Goal: Information Seeking & Learning: Learn about a topic

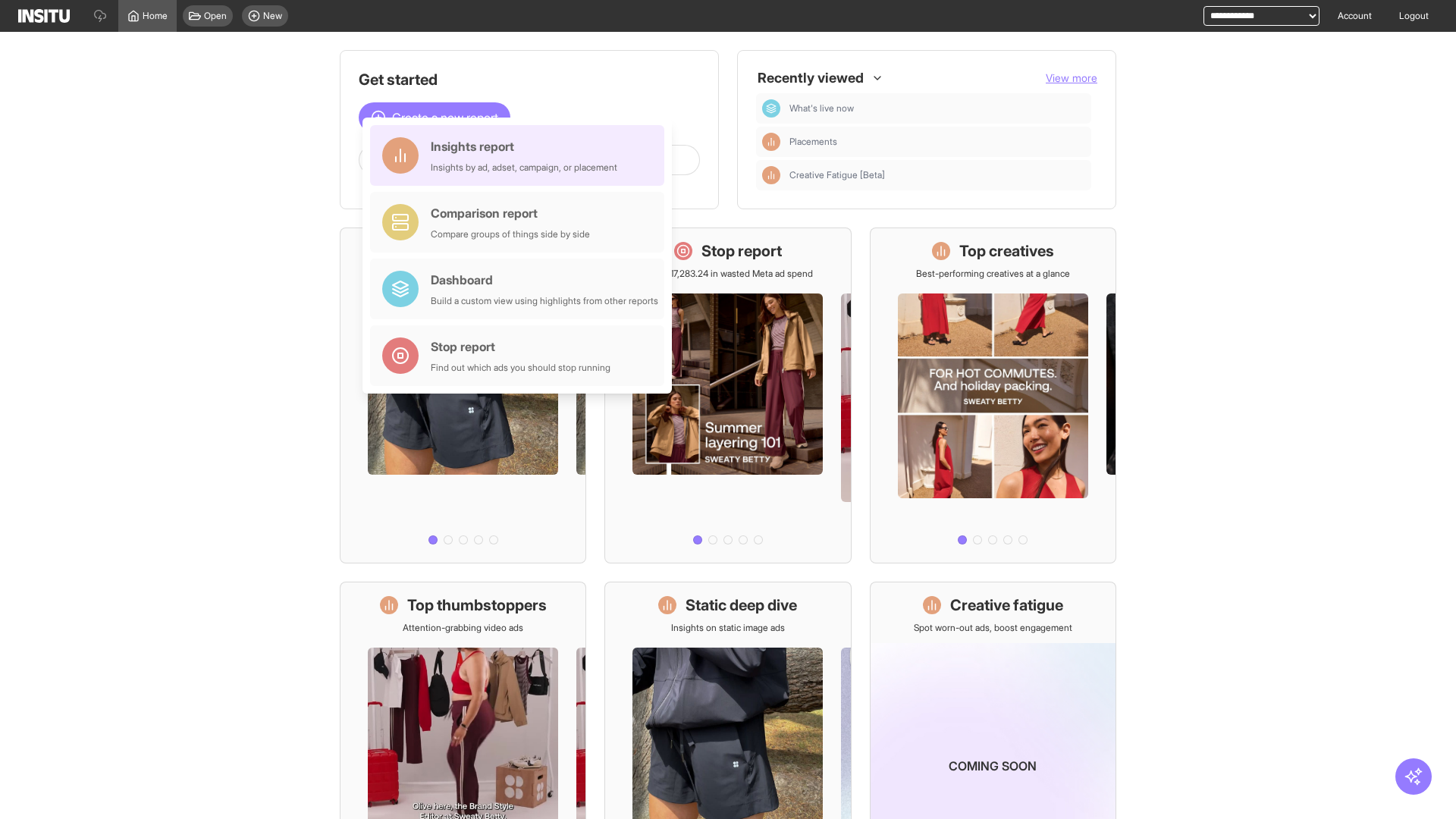
click at [521, 156] on div "Insights report Insights by ad, adset, campaign, or placement" at bounding box center [523, 155] width 187 height 36
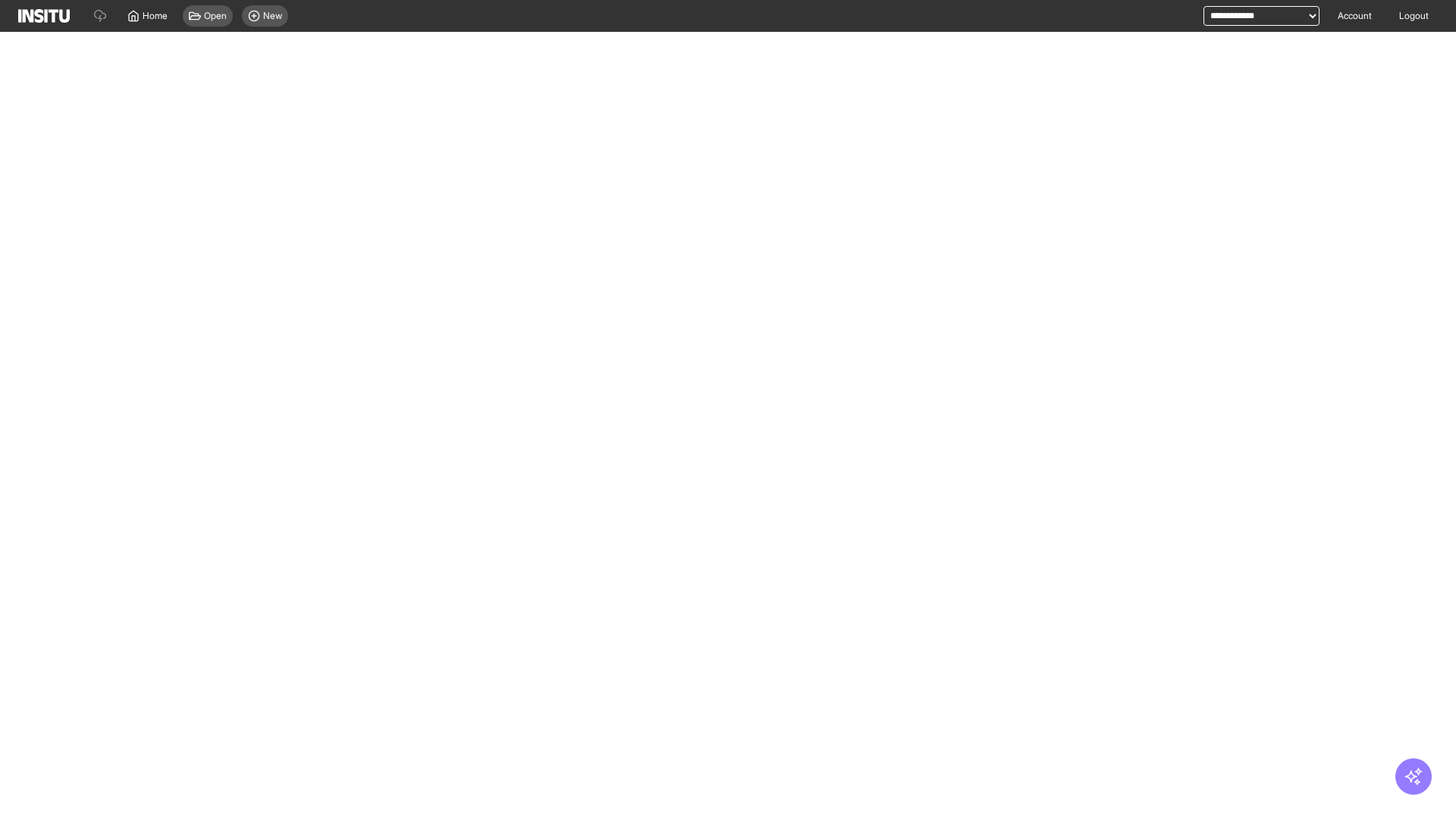
select select "**"
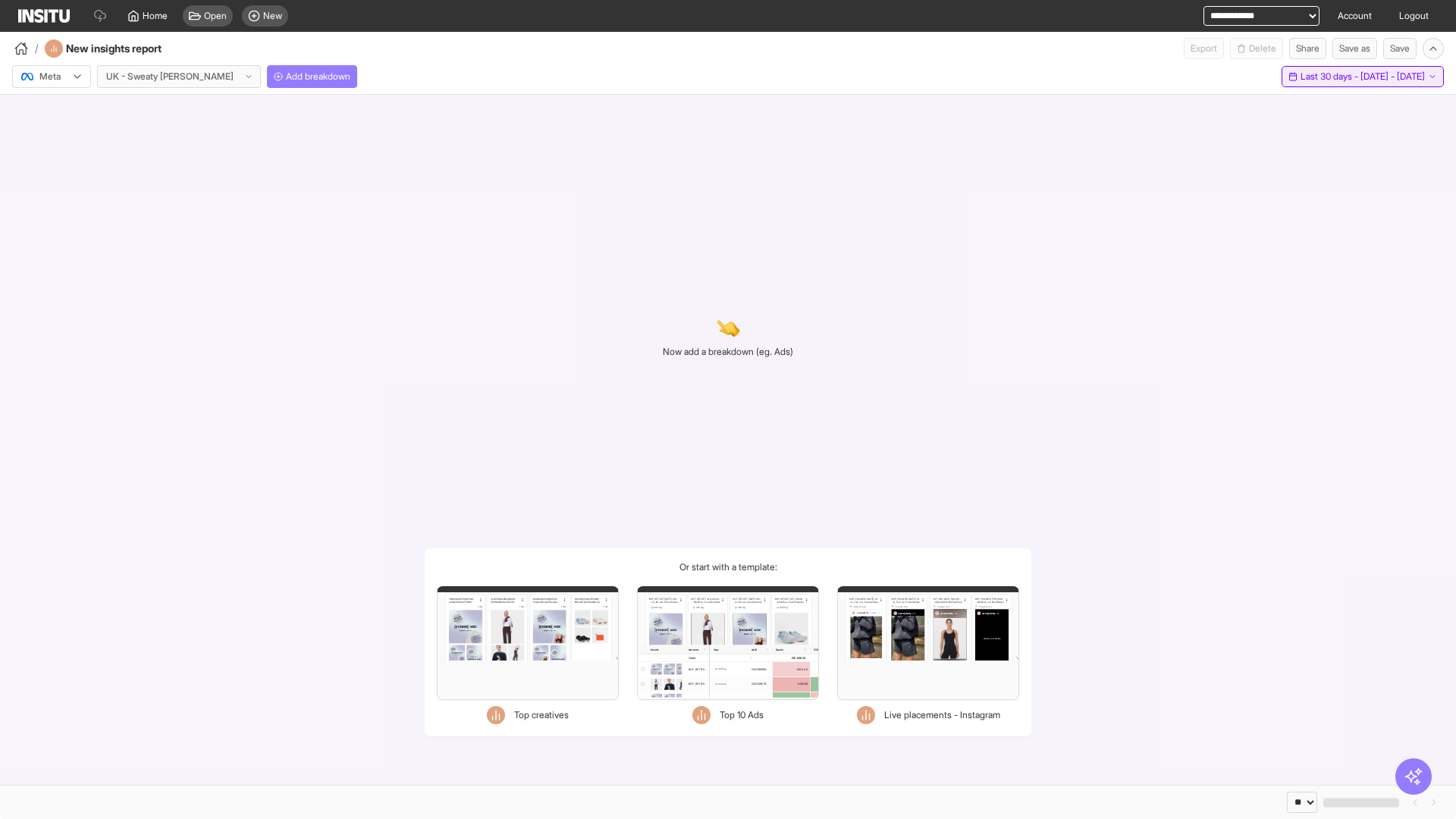
click at [1329, 77] on span "Last 30 days - [DATE] - [DATE]" at bounding box center [1363, 76] width 124 height 12
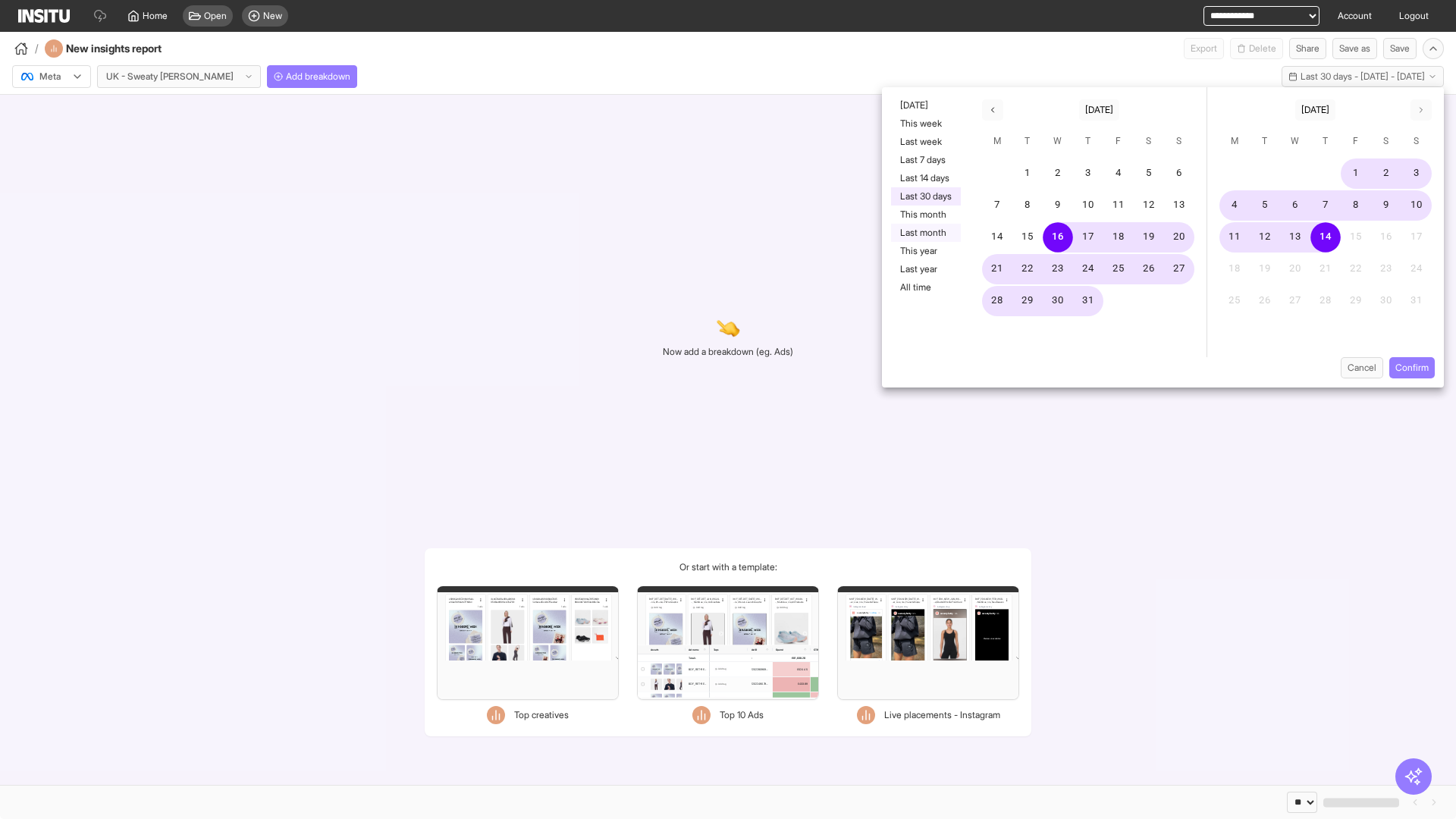
click at [924, 232] on button "Last month" at bounding box center [925, 232] width 69 height 18
